Goal: Transaction & Acquisition: Purchase product/service

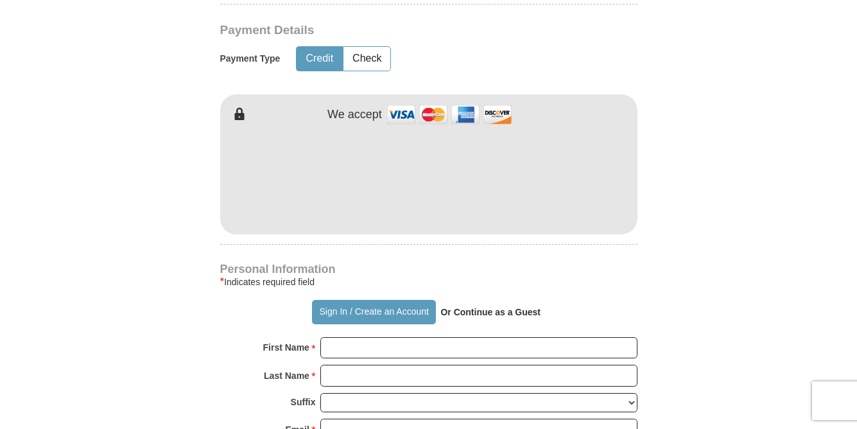
scroll to position [669, 0]
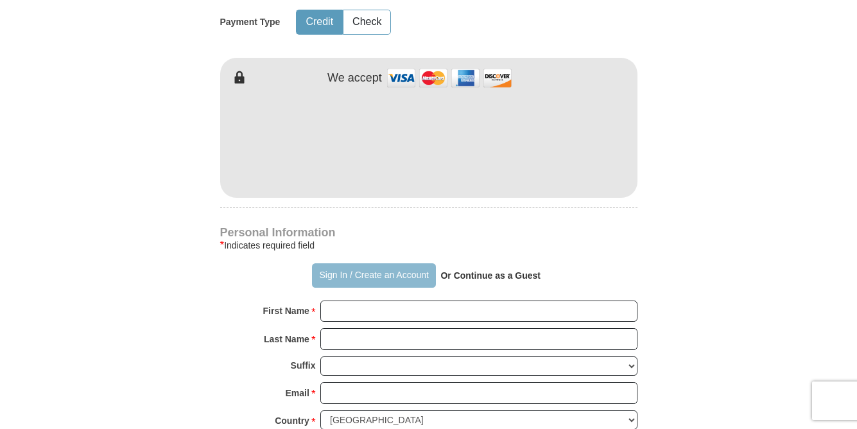
click at [377, 268] on button "Sign In / Create an Account" at bounding box center [374, 275] width 124 height 24
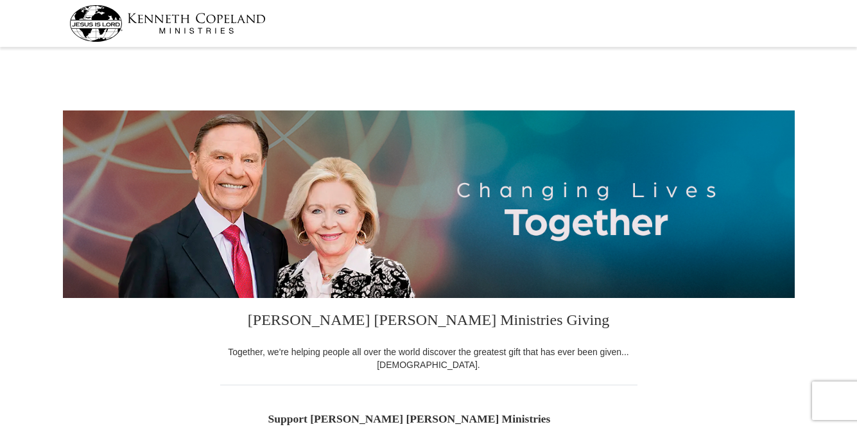
select select "GA"
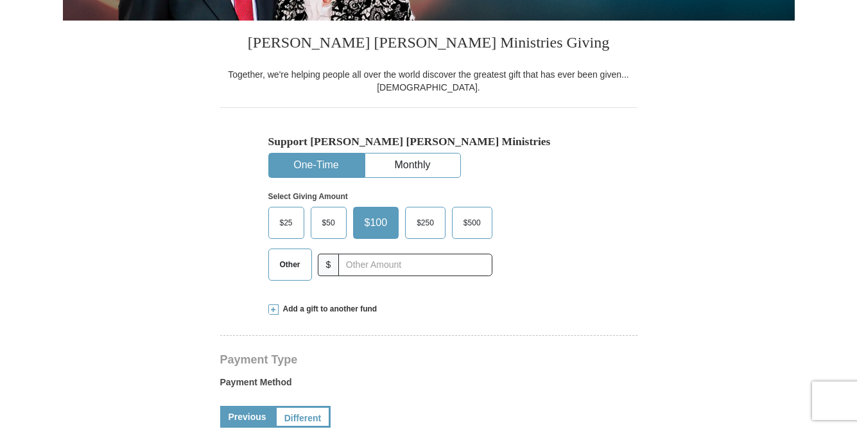
scroll to position [287, 0]
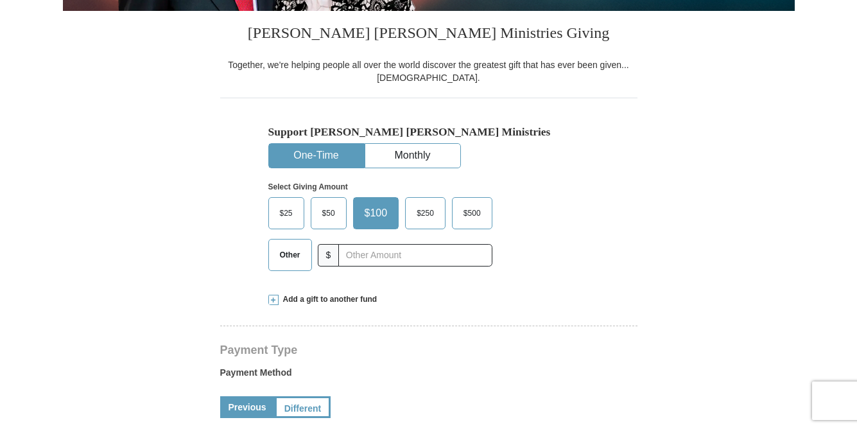
click at [329, 210] on span "$50" at bounding box center [329, 212] width 26 height 19
click at [0, 0] on input "$50" at bounding box center [0, 0] width 0 height 0
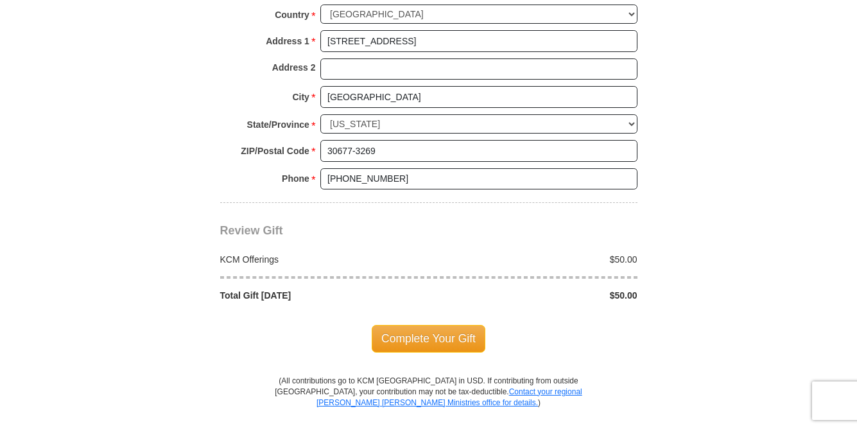
scroll to position [1013, 0]
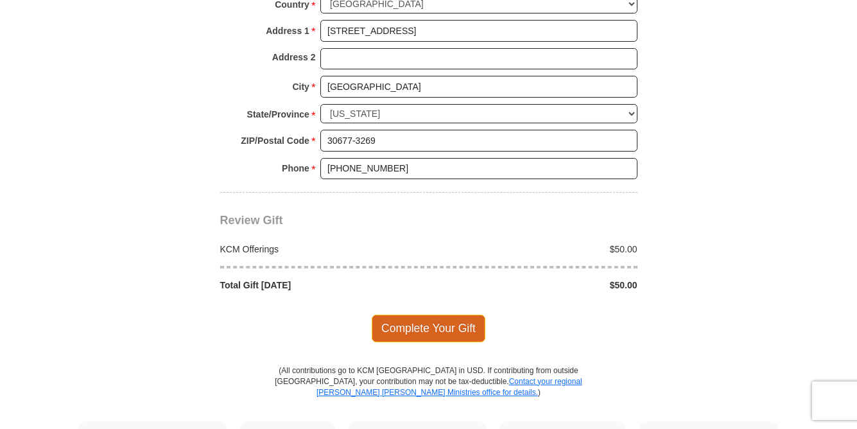
click at [436, 314] on span "Complete Your Gift" at bounding box center [429, 327] width 114 height 27
